Goal: Information Seeking & Learning: Learn about a topic

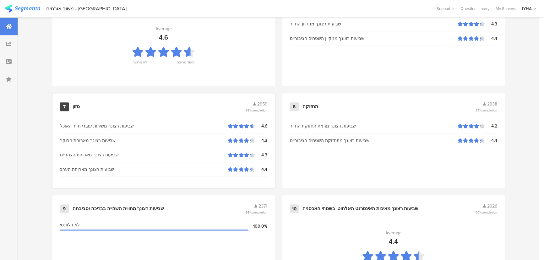
scroll to position [660, 0]
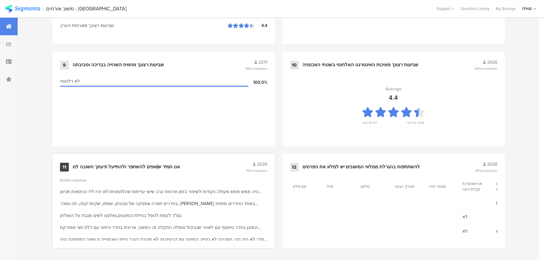
click at [155, 164] on div "אנו תמיד שואפים להשתפר ולהתייעל ודעתך חשובה לנו" at bounding box center [126, 167] width 107 height 6
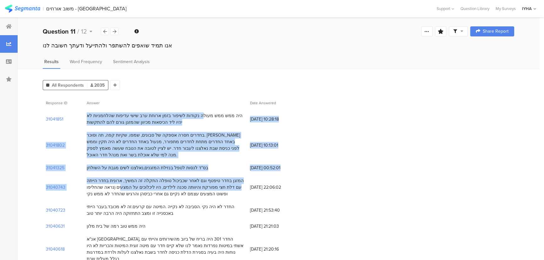
drag, startPoint x: 216, startPoint y: 117, endPoint x: 139, endPoint y: 188, distance: 103.8
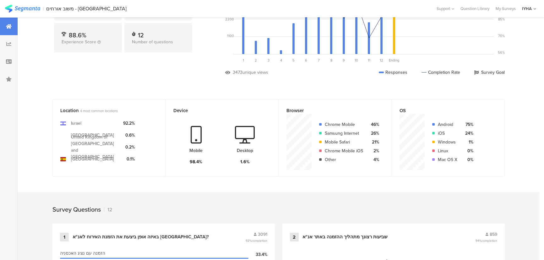
scroll to position [257, 0]
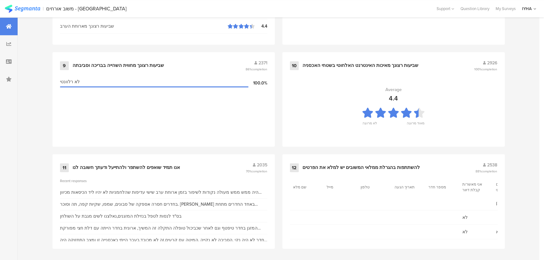
scroll to position [660, 0]
click at [118, 168] on div "אנו תמיד שואפים להשתפר ולהתייעל ודעתך חשובה לנו" at bounding box center [126, 167] width 107 height 6
